Goal: Obtain resource: Download file/media

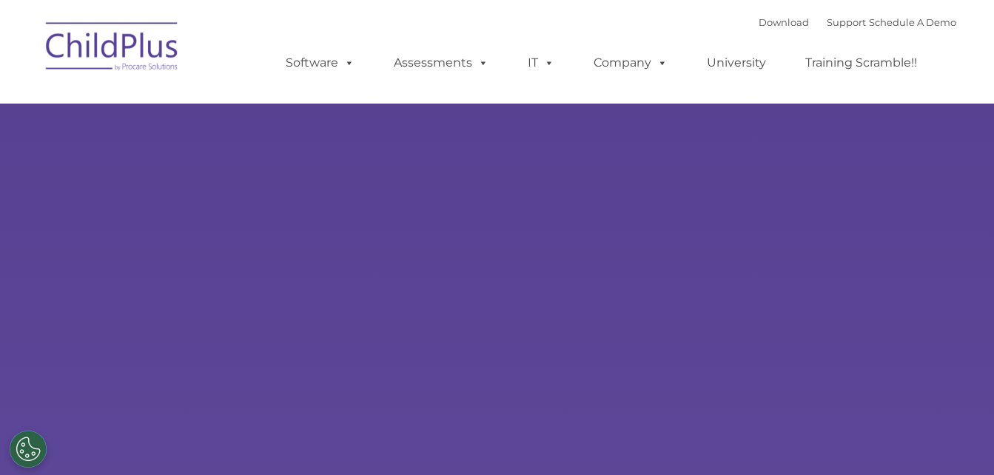
select select "MEDIUM"
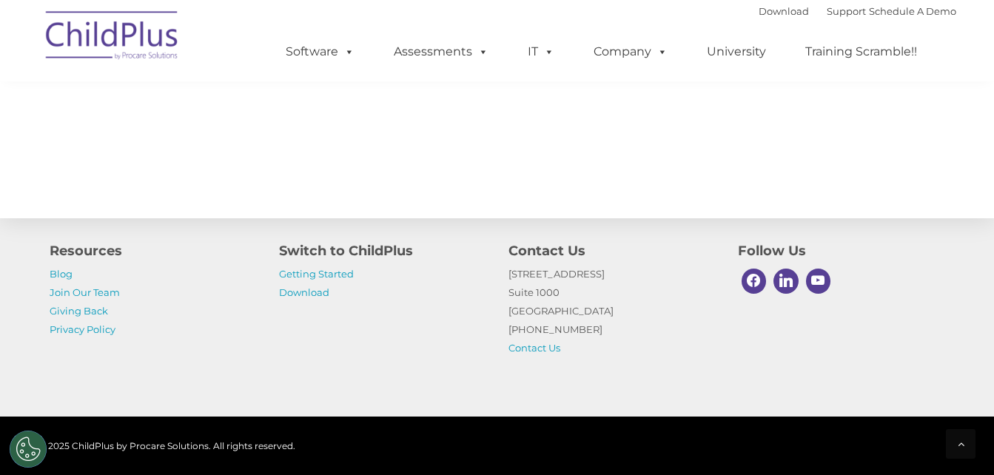
scroll to position [1731, 0]
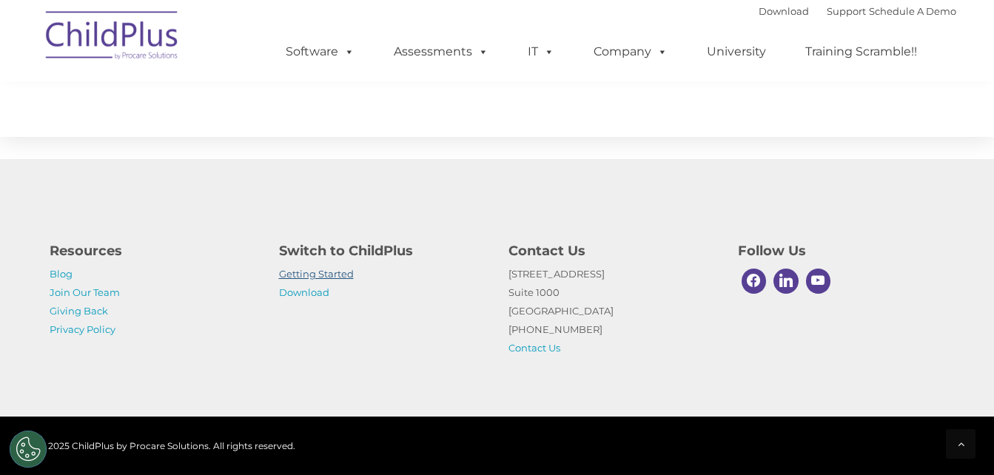
click at [322, 273] on link "Getting Started" at bounding box center [316, 274] width 75 height 12
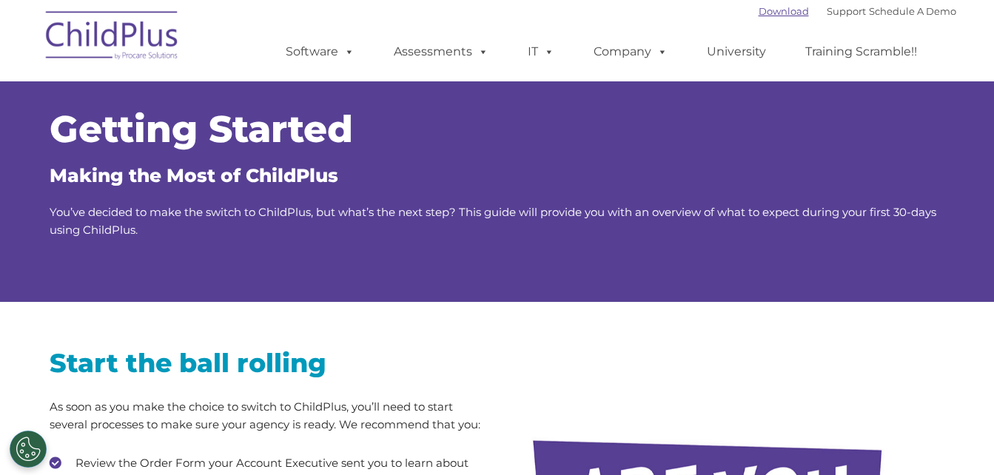
click at [772, 13] on link "Download" at bounding box center [783, 11] width 50 height 12
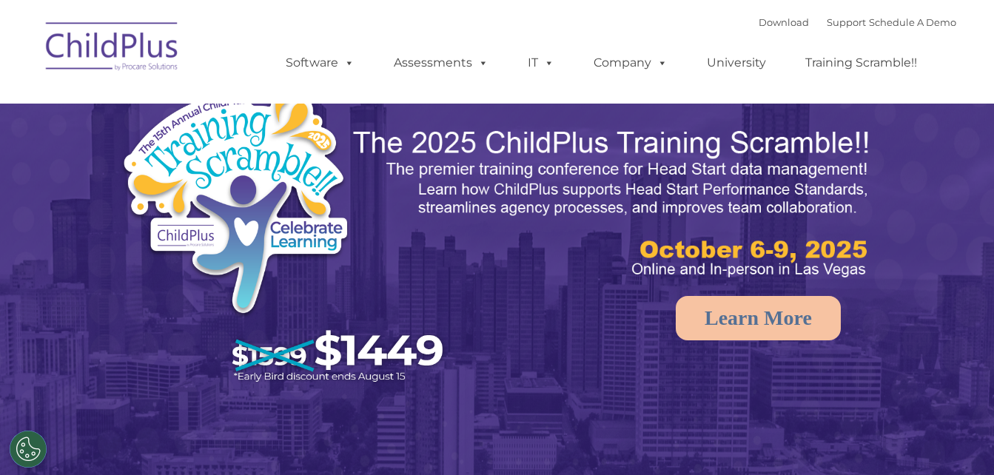
select select "MEDIUM"
